Goal: Entertainment & Leisure: Consume media (video, audio)

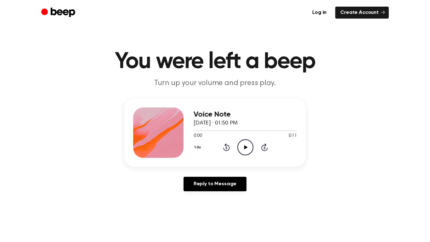
click at [241, 146] on icon "Play Audio" at bounding box center [245, 147] width 16 height 16
click at [246, 144] on icon "Play Audio" at bounding box center [245, 147] width 16 height 16
click at [241, 144] on icon "Play Audio" at bounding box center [245, 147] width 16 height 16
drag, startPoint x: 241, startPoint y: 144, endPoint x: 246, endPoint y: 146, distance: 5.2
click at [200, 145] on button "1.0x" at bounding box center [199, 147] width 10 height 11
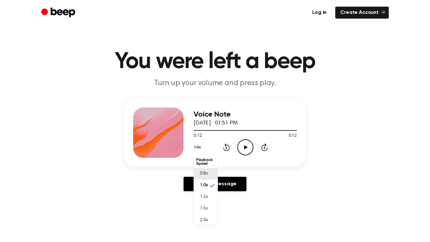
click at [199, 171] on div "0.8x" at bounding box center [202, 173] width 12 height 7
click at [245, 147] on icon at bounding box center [245, 147] width 3 height 4
click at [245, 147] on icon "Pause Audio" at bounding box center [245, 147] width 16 height 16
click at [241, 143] on icon "Play Audio" at bounding box center [245, 147] width 16 height 16
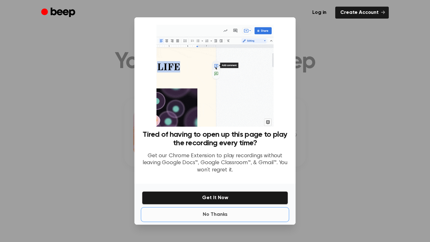
click at [210, 212] on button "No Thanks" at bounding box center [215, 214] width 146 height 13
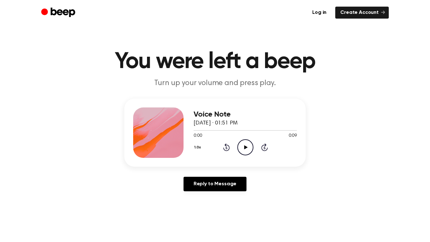
click at [242, 149] on icon "Play Audio" at bounding box center [245, 147] width 16 height 16
click at [244, 149] on icon "Pause Audio" at bounding box center [245, 147] width 16 height 16
click at [251, 151] on icon "Play Audio" at bounding box center [245, 147] width 16 height 16
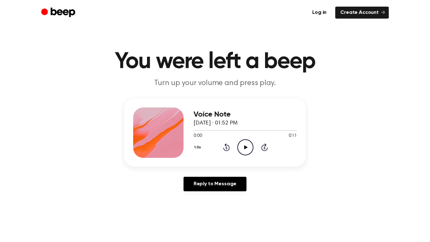
click at [246, 144] on icon "Play Audio" at bounding box center [245, 147] width 16 height 16
click at [243, 146] on icon "Play Audio" at bounding box center [245, 147] width 16 height 16
click at [250, 147] on icon "Play Audio" at bounding box center [245, 147] width 16 height 16
